Goal: Communication & Community: Answer question/provide support

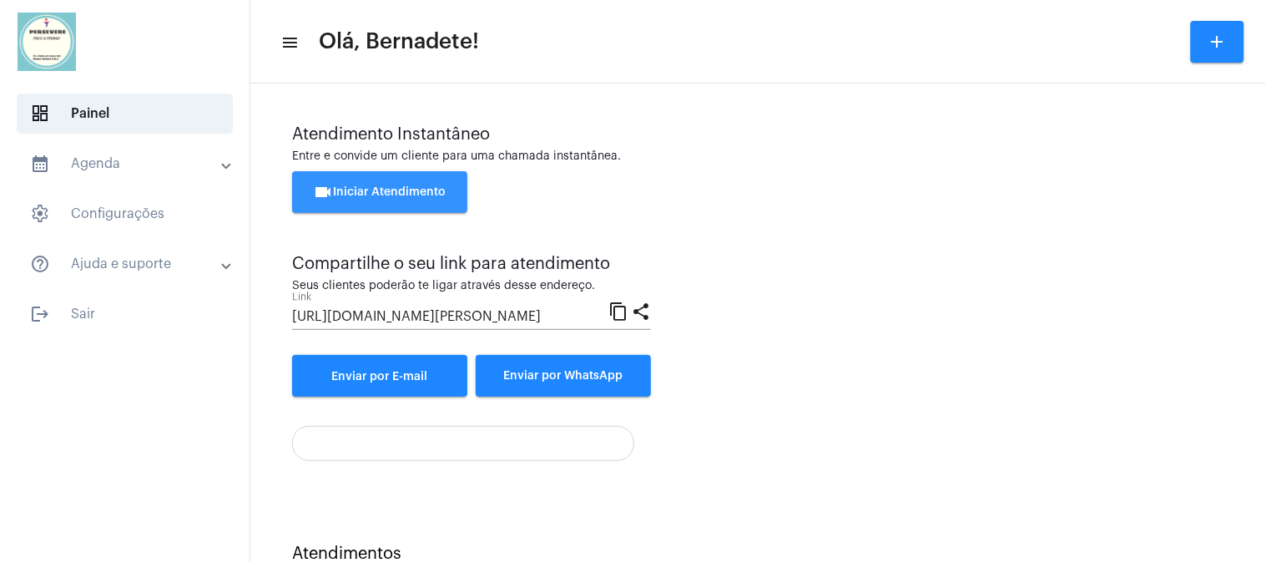
click at [379, 190] on span "videocam Iniciar Atendimento" at bounding box center [380, 192] width 133 height 12
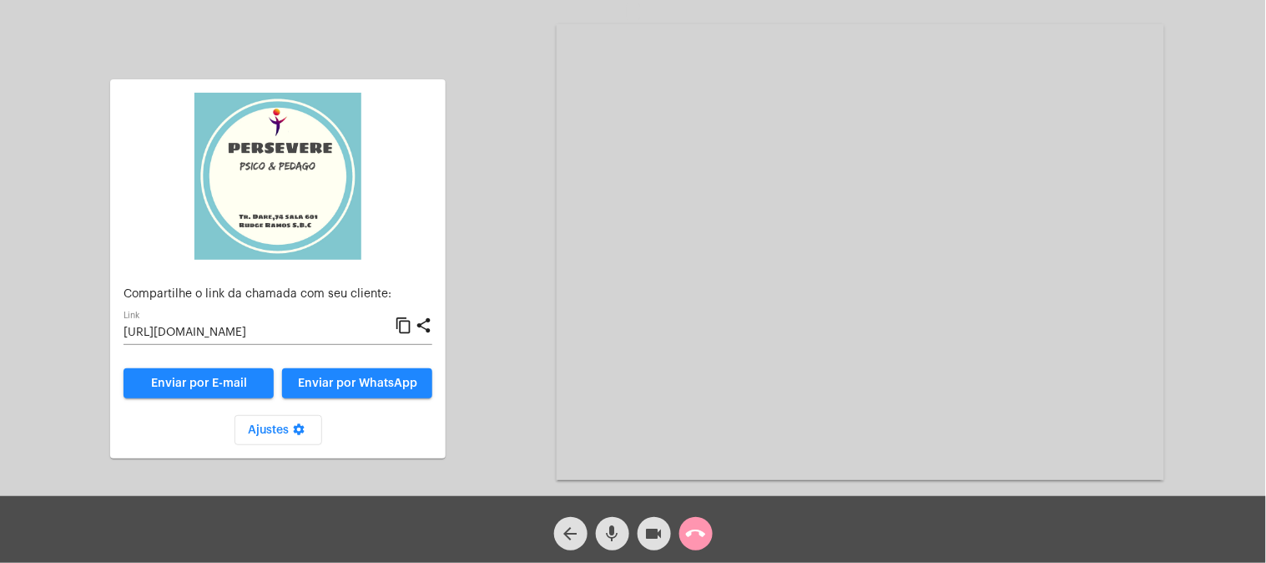
click at [401, 324] on mat-icon "content_copy" at bounding box center [404, 326] width 18 height 20
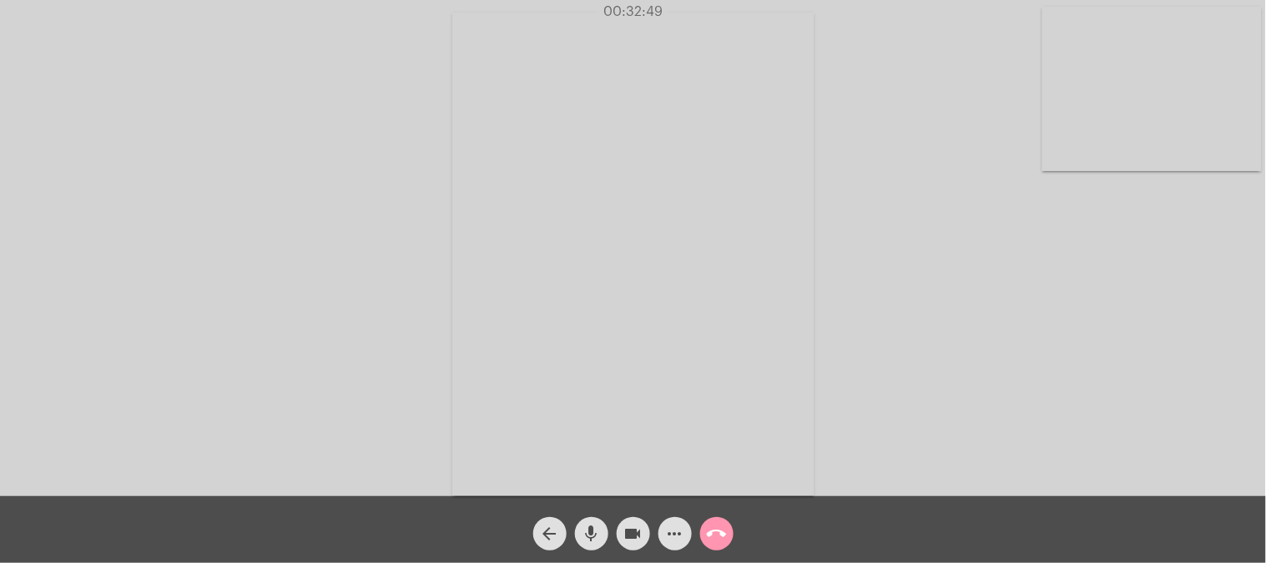
click at [719, 539] on mat-icon "call_end" at bounding box center [717, 533] width 20 height 20
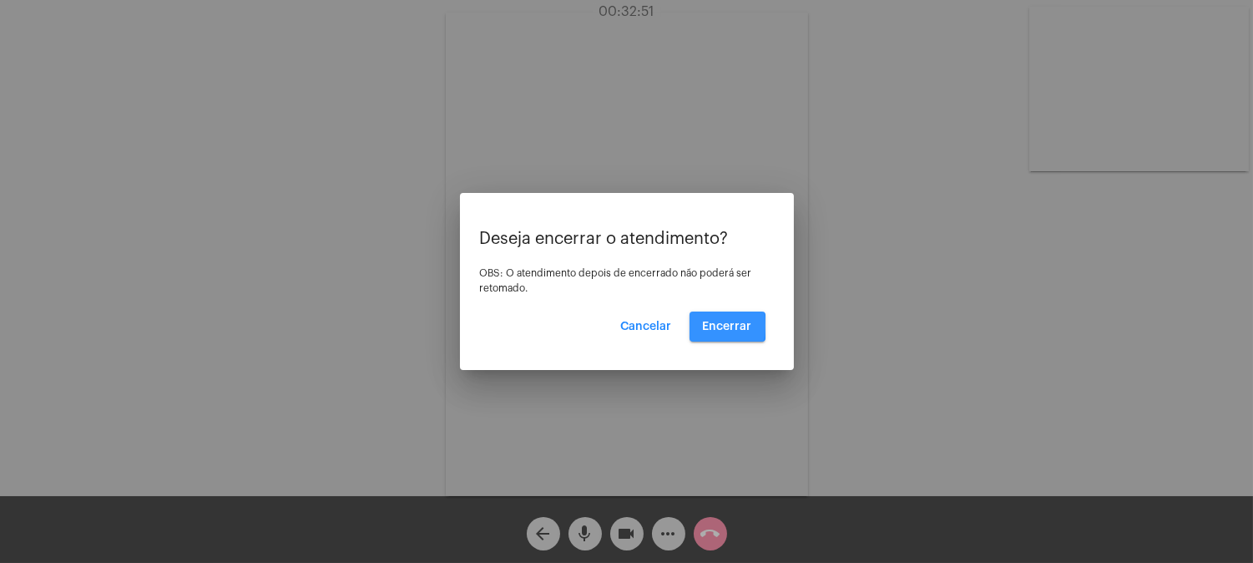
click at [704, 326] on span "Encerrar" at bounding box center [727, 327] width 49 height 12
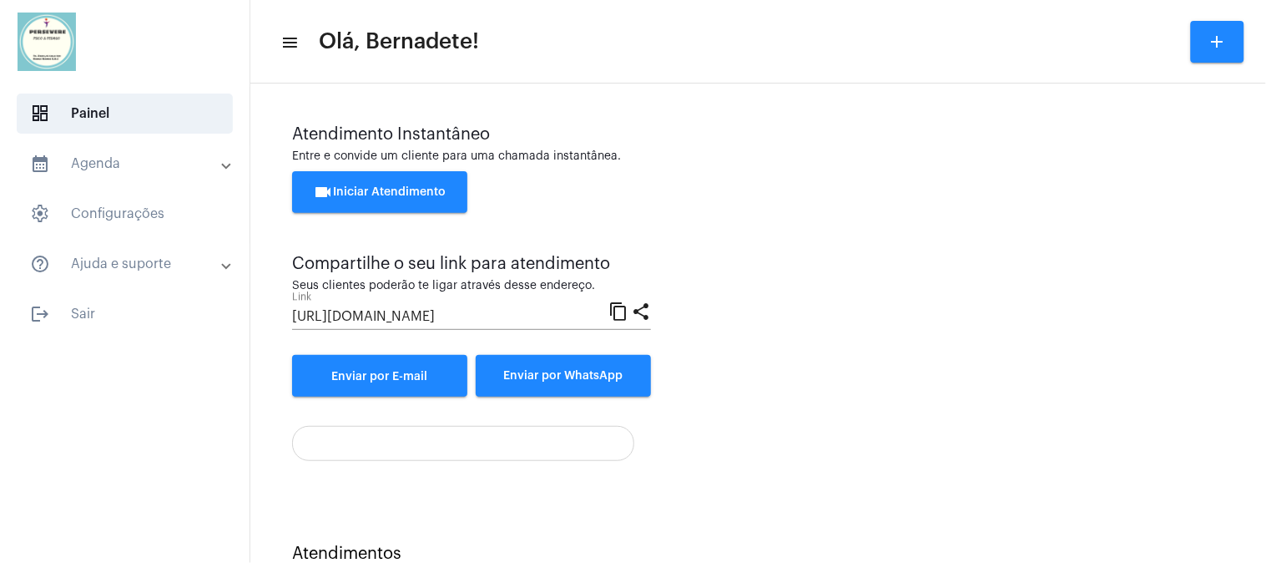
click at [841, 260] on div "Atendimento Instantâneo Entre e convide um cliente para uma chamada instantânea…" at bounding box center [758, 260] width 932 height 271
click at [432, 184] on button "videocam Iniciar Atendimento" at bounding box center [379, 192] width 175 height 42
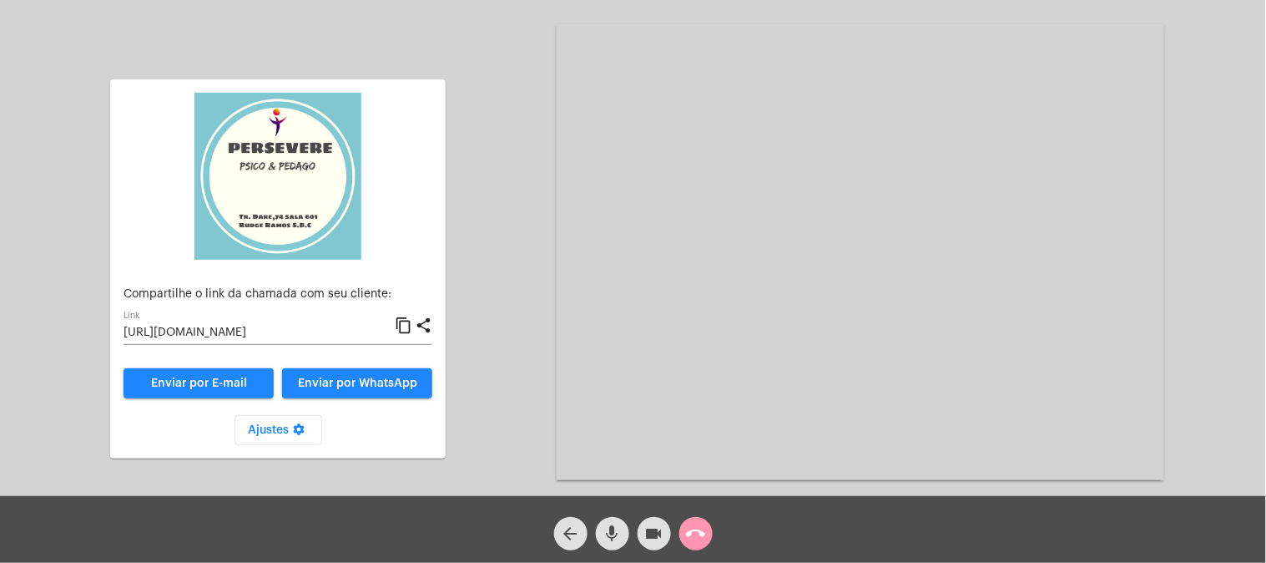
click at [406, 328] on mat-icon "content_copy" at bounding box center [404, 326] width 18 height 20
